Goal: Navigation & Orientation: Find specific page/section

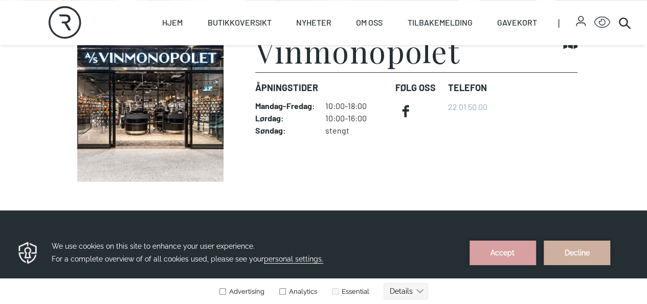
scroll to position [270, 0]
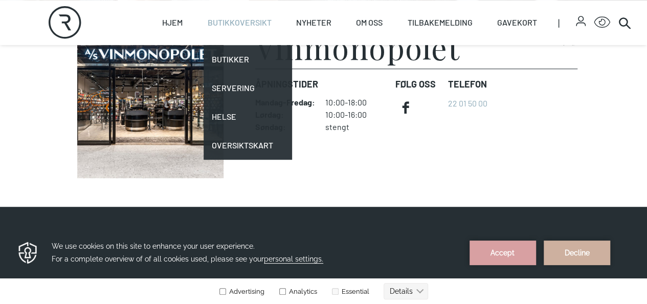
click at [238, 23] on link "Butikkoversikt" at bounding box center [240, 22] width 64 height 45
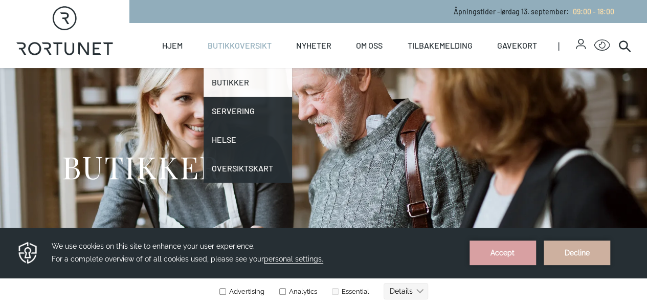
click at [255, 80] on link "Butikker" at bounding box center [248, 82] width 88 height 29
click at [226, 80] on link "Butikker" at bounding box center [248, 82] width 88 height 29
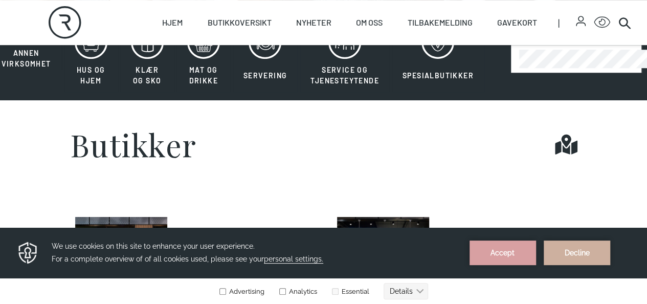
scroll to position [254, 0]
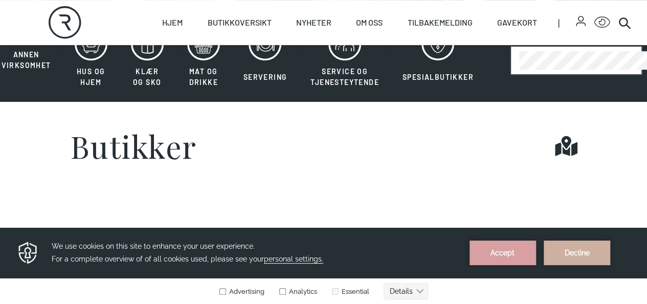
click at [562, 75] on div at bounding box center [575, 60] width 131 height 29
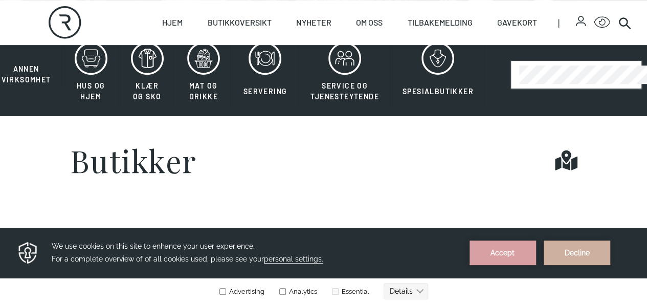
scroll to position [242, 0]
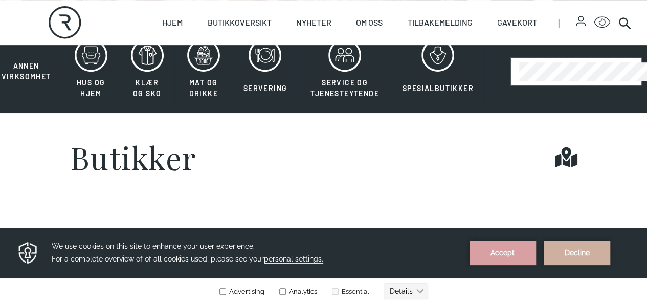
click at [557, 105] on div at bounding box center [571, 71] width 174 height 66
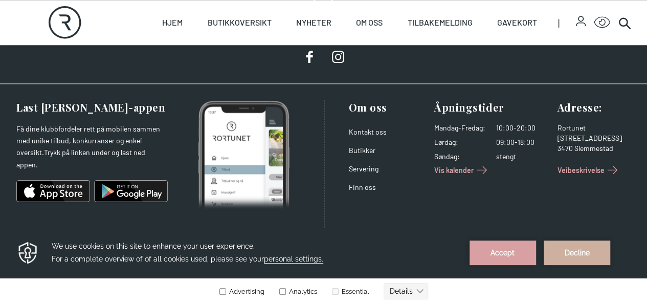
scroll to position [530, 0]
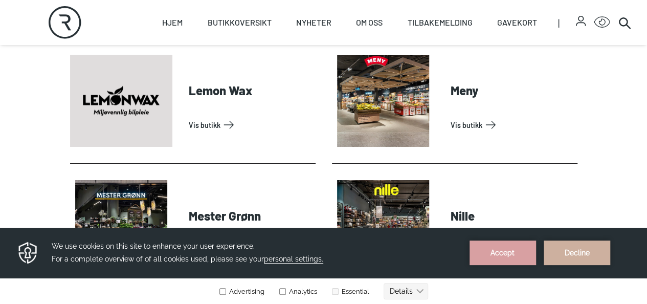
scroll to position [1796, 0]
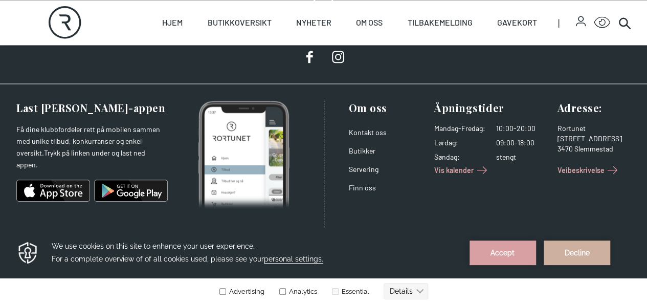
scroll to position [887, 0]
drag, startPoint x: 279, startPoint y: 385, endPoint x: 400, endPoint y: 248, distance: 182.6
click at [400, 248] on h3 "We use cookies on this site to enhance your user experience. For a complete ove…" at bounding box center [254, 253] width 405 height 26
click at [241, 180] on img at bounding box center [244, 154] width 92 height 109
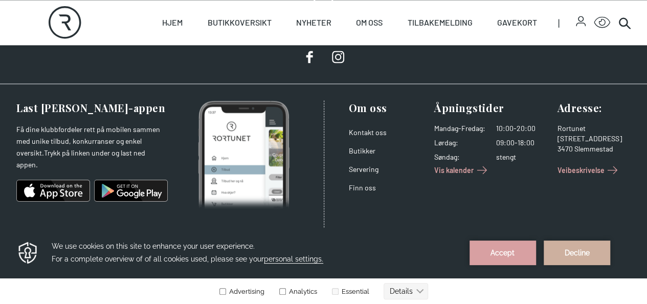
click at [324, 174] on div "Om oss Kontakt oss Butikker Servering Finn oss Åpningstider Mandag - Fredag : 1…" at bounding box center [482, 171] width 316 height 142
click at [355, 151] on link "Butikker" at bounding box center [362, 150] width 27 height 9
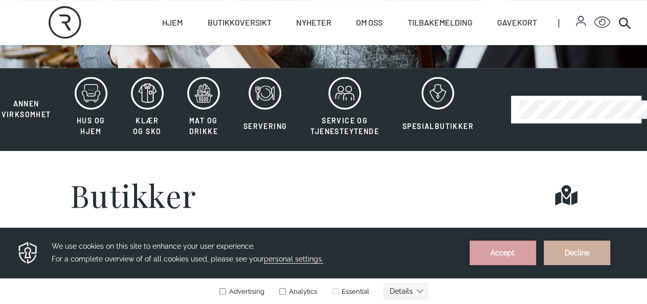
scroll to position [198, 0]
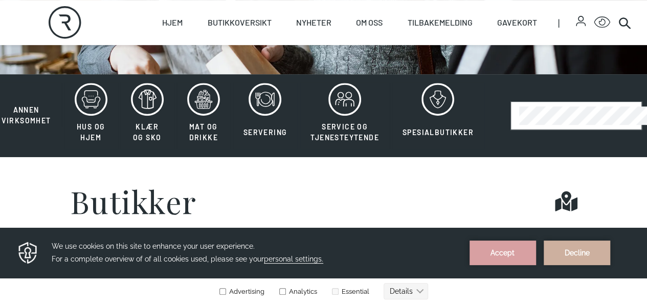
click at [553, 130] on div at bounding box center [575, 115] width 131 height 29
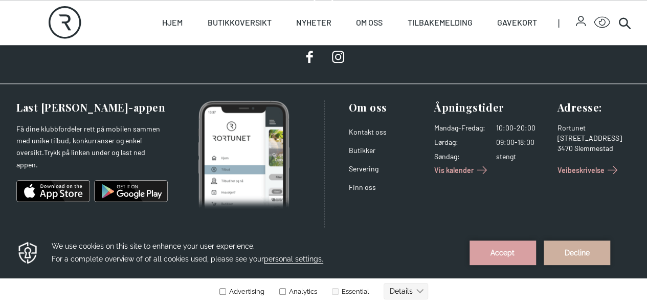
scroll to position [561, 0]
click at [575, 169] on span "Veibeskrivelse" at bounding box center [580, 170] width 47 height 11
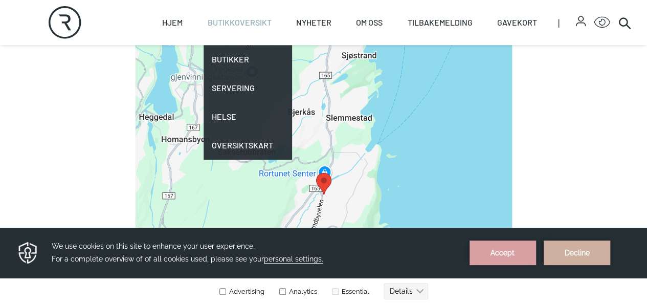
scroll to position [329, 0]
